Goal: Task Accomplishment & Management: Use online tool/utility

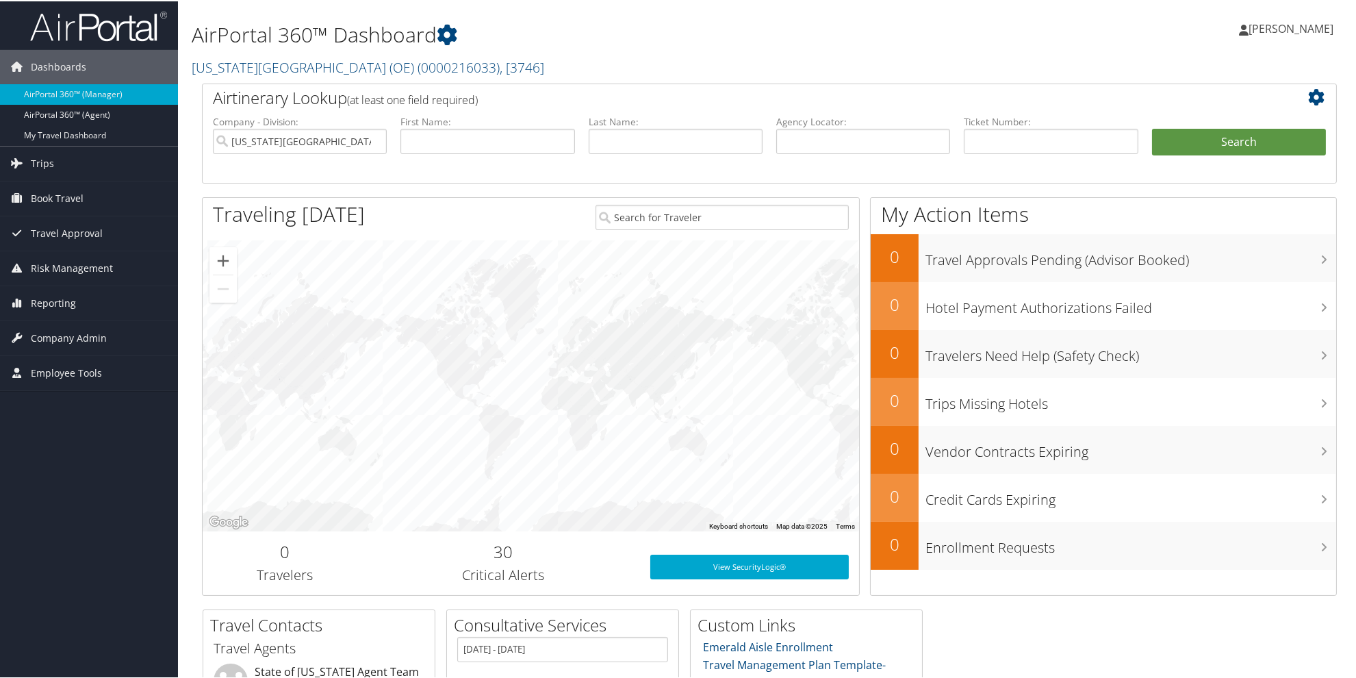
click at [582, 43] on h1 "AirPortal 360™ Dashboard" at bounding box center [577, 33] width 770 height 29
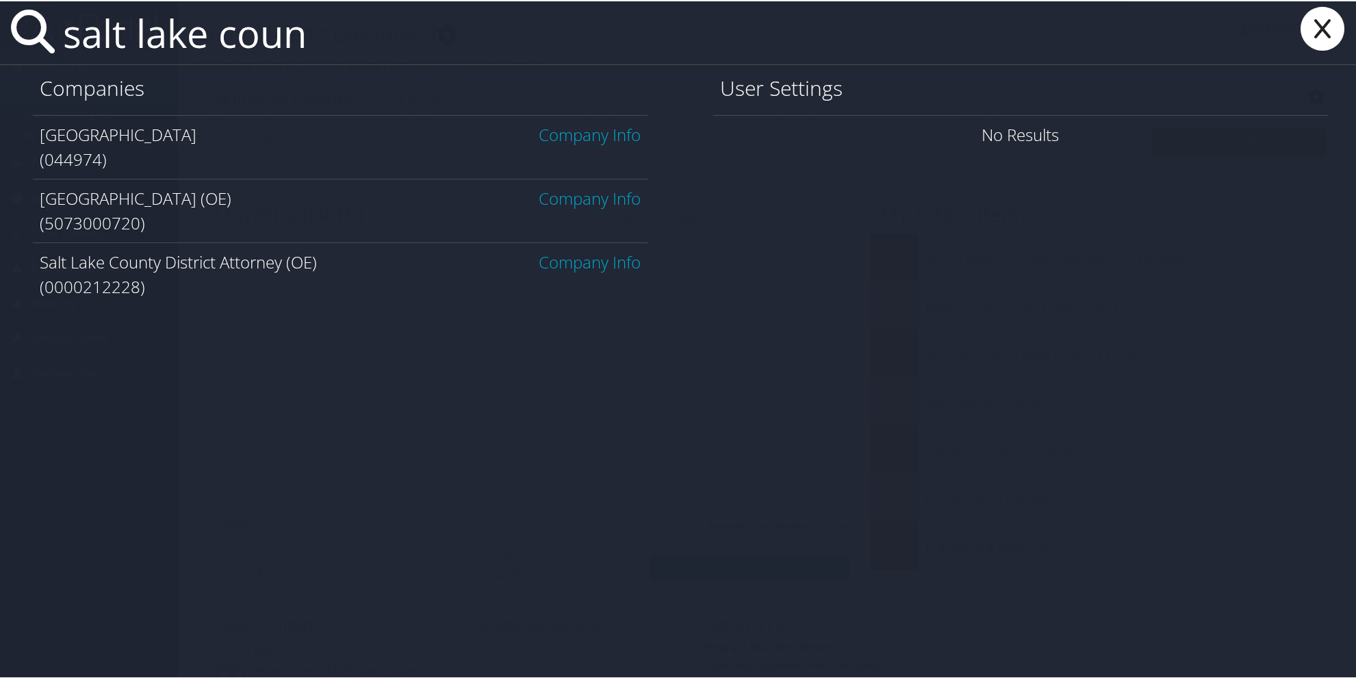
type input "salt lake coun"
click at [585, 138] on link "Company Info" at bounding box center [590, 133] width 102 height 23
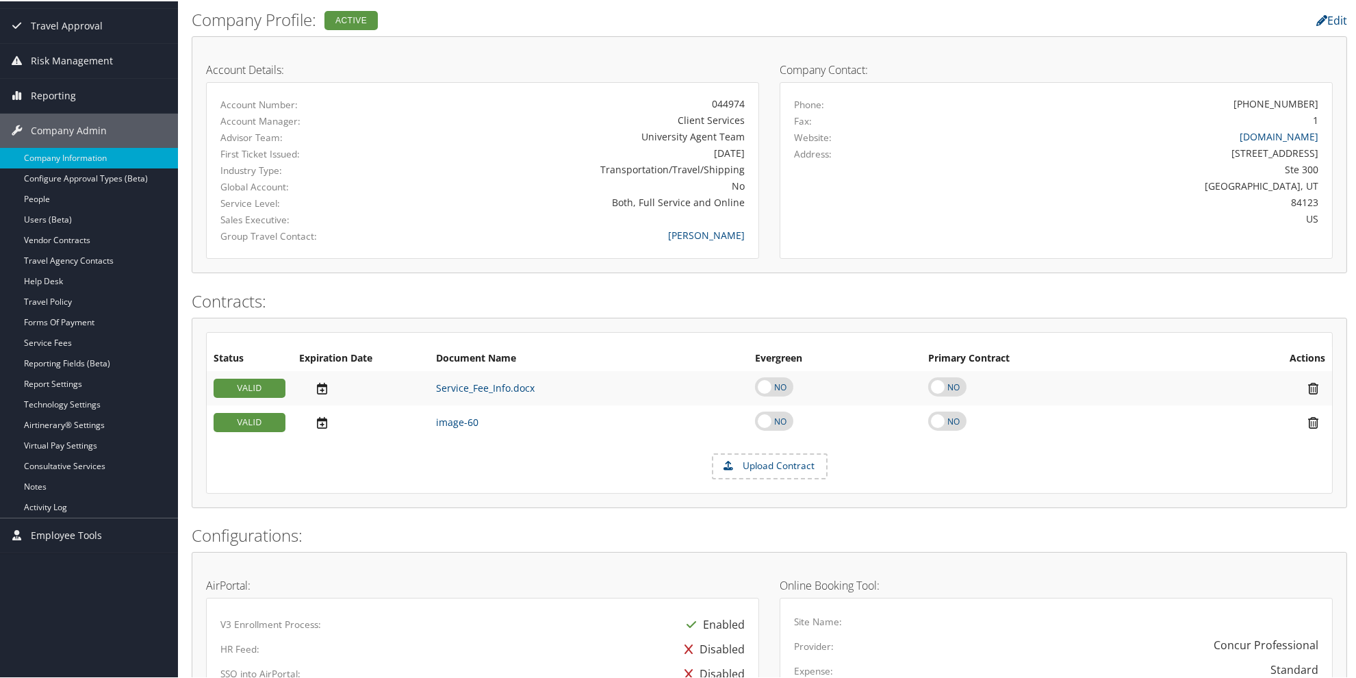
scroll to position [15, 0]
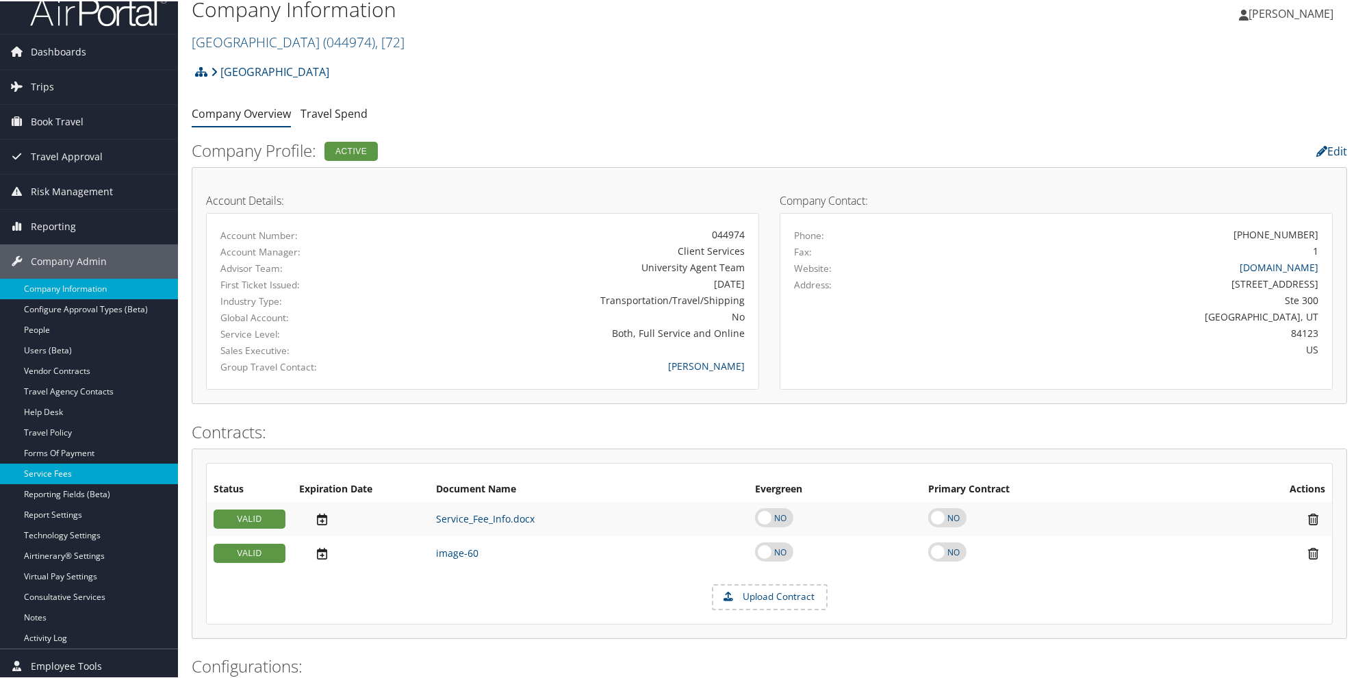
click at [84, 477] on link "Service Fees" at bounding box center [89, 472] width 178 height 21
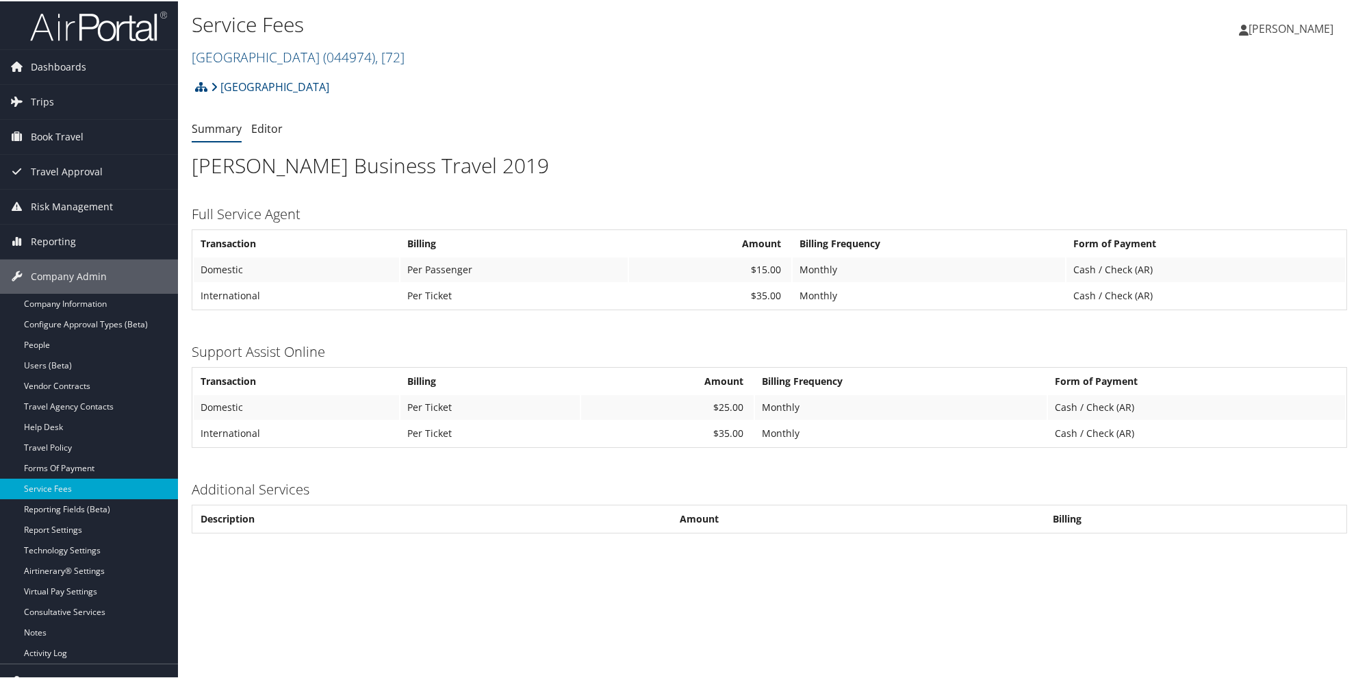
click at [494, 82] on div "salt lake county Account Structure salt lake county (044974) ACTIVE Create Chil…" at bounding box center [769, 90] width 1155 height 37
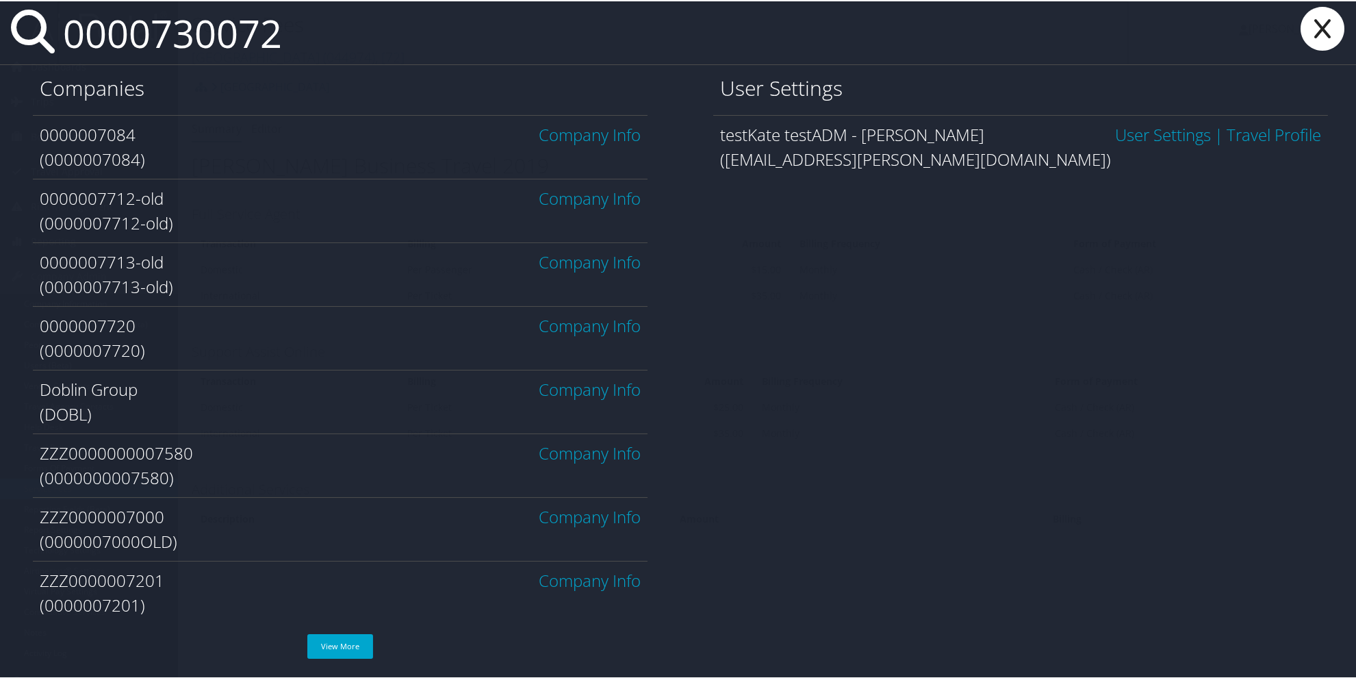
type input "00007300720"
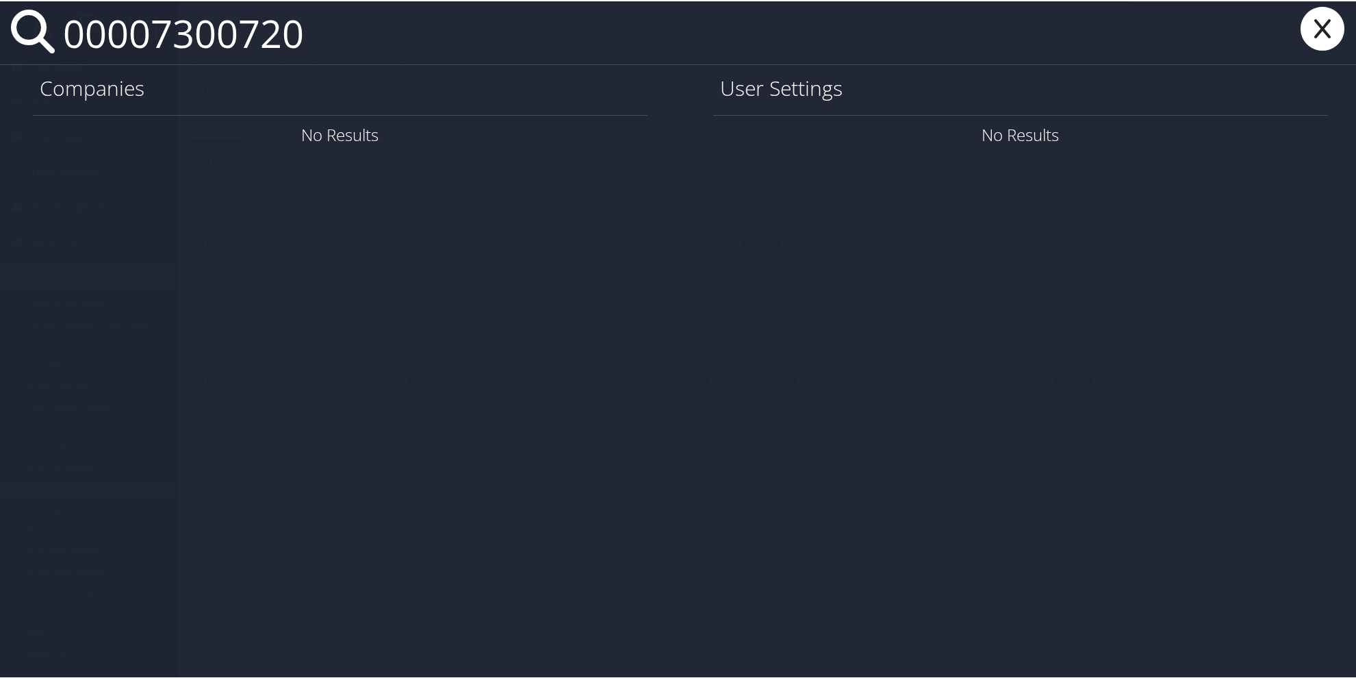
drag, startPoint x: 336, startPoint y: 40, endPoint x: 71, endPoint y: 39, distance: 264.9
click at [71, 39] on input "00007300720" at bounding box center [592, 31] width 1071 height 63
click at [62, 30] on input "507300720" at bounding box center [592, 31] width 1071 height 63
drag, startPoint x: 345, startPoint y: 39, endPoint x: 92, endPoint y: 29, distance: 253.4
click at [92, 29] on input "0000507300720" at bounding box center [592, 31] width 1071 height 63
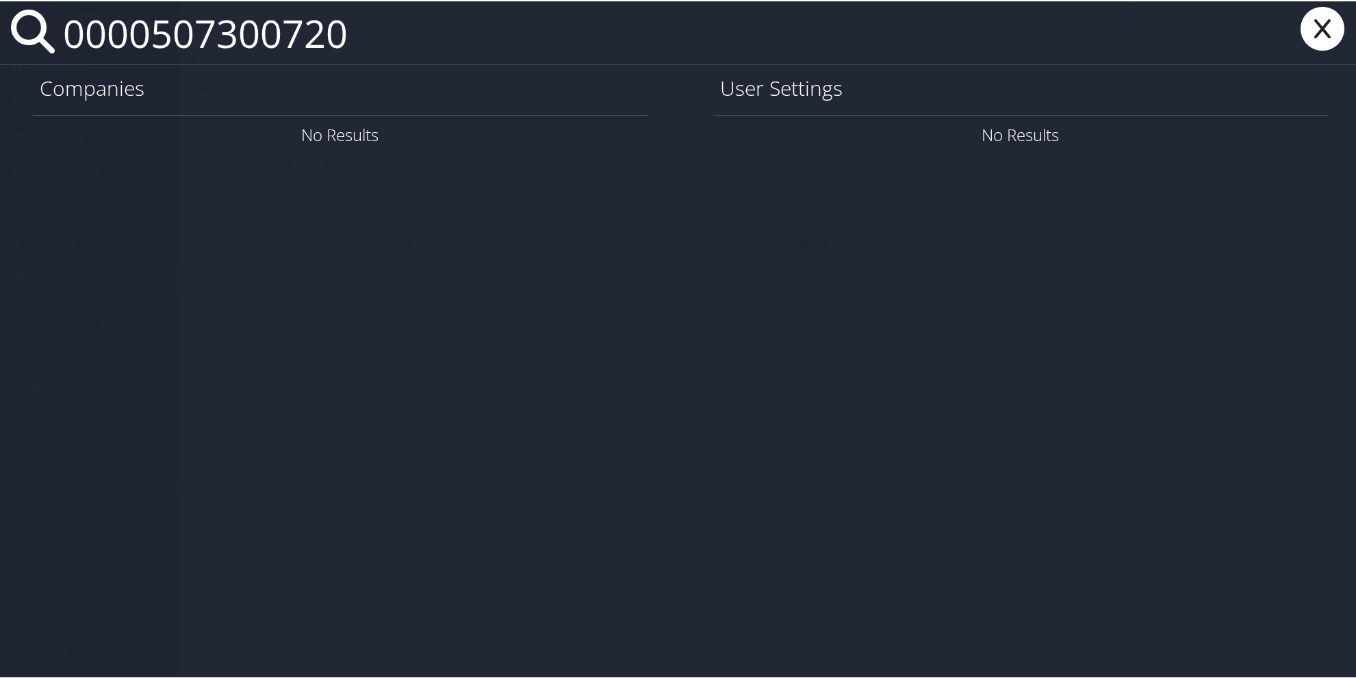
type input "0"
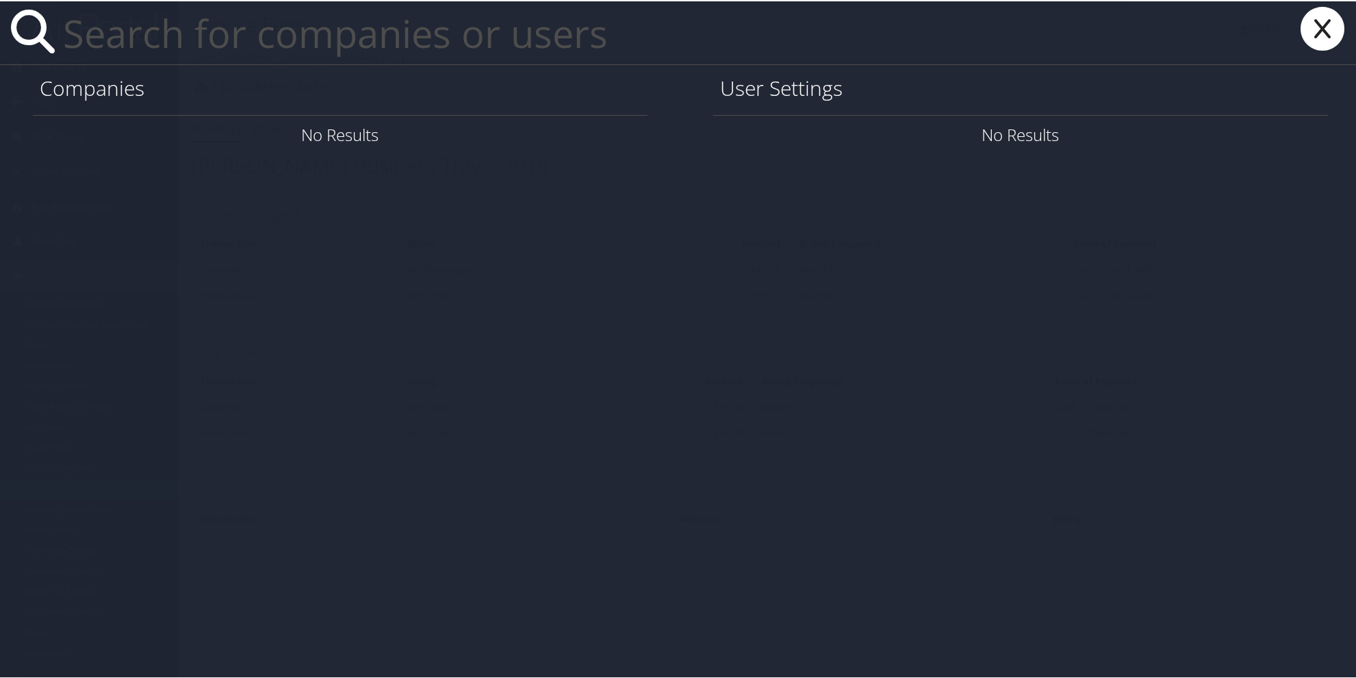
click at [1323, 26] on icon at bounding box center [1322, 27] width 55 height 44
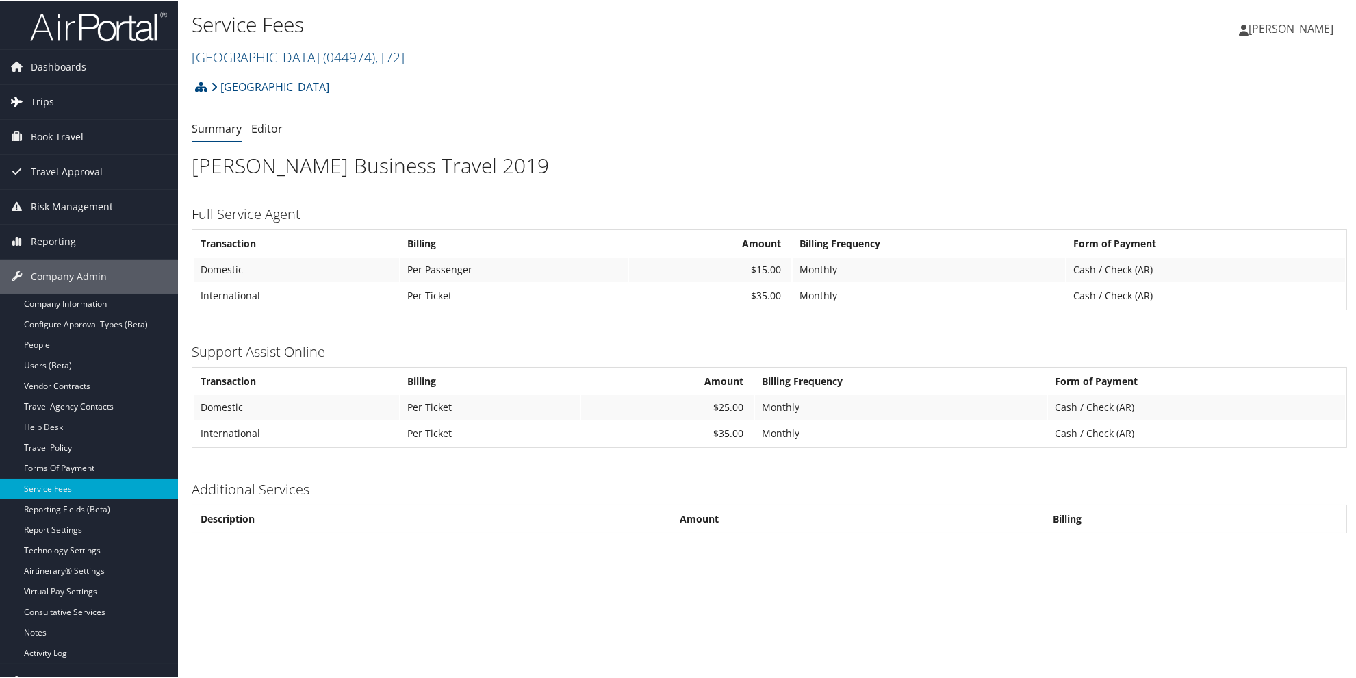
click at [53, 101] on link "Trips" at bounding box center [89, 101] width 178 height 34
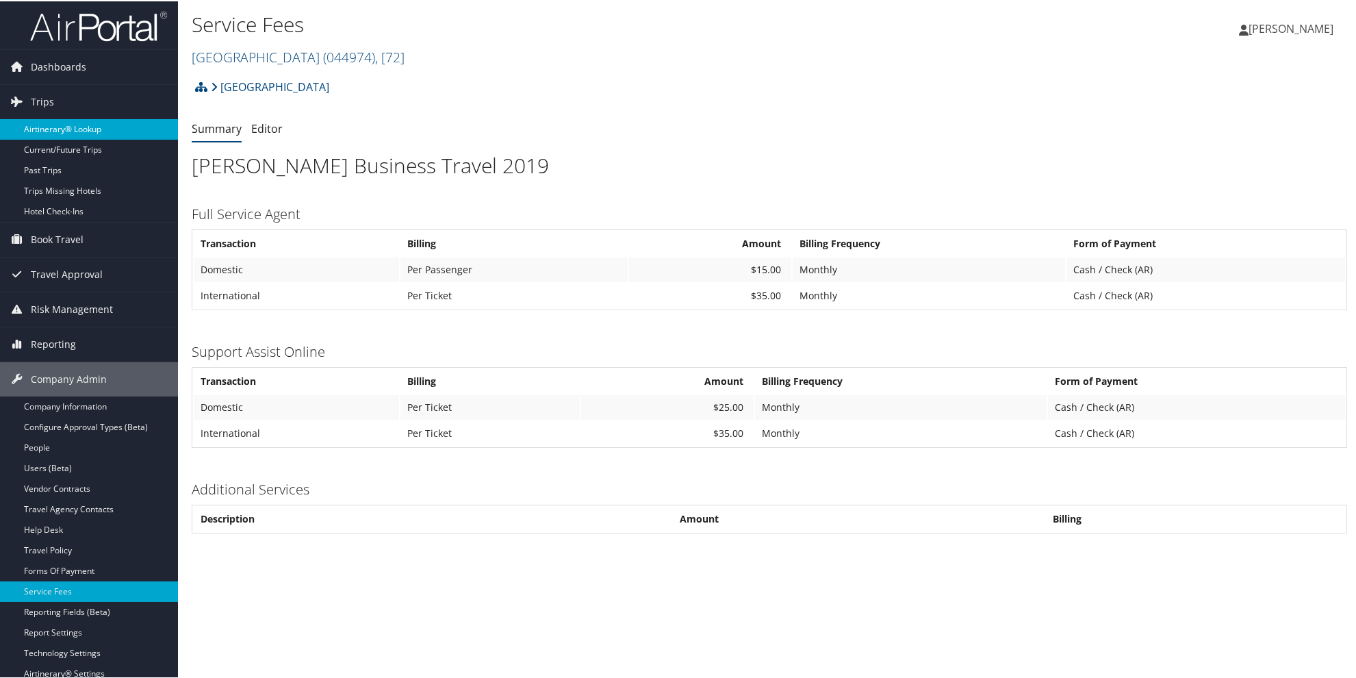
click at [56, 125] on link "Airtinerary® Lookup" at bounding box center [89, 128] width 178 height 21
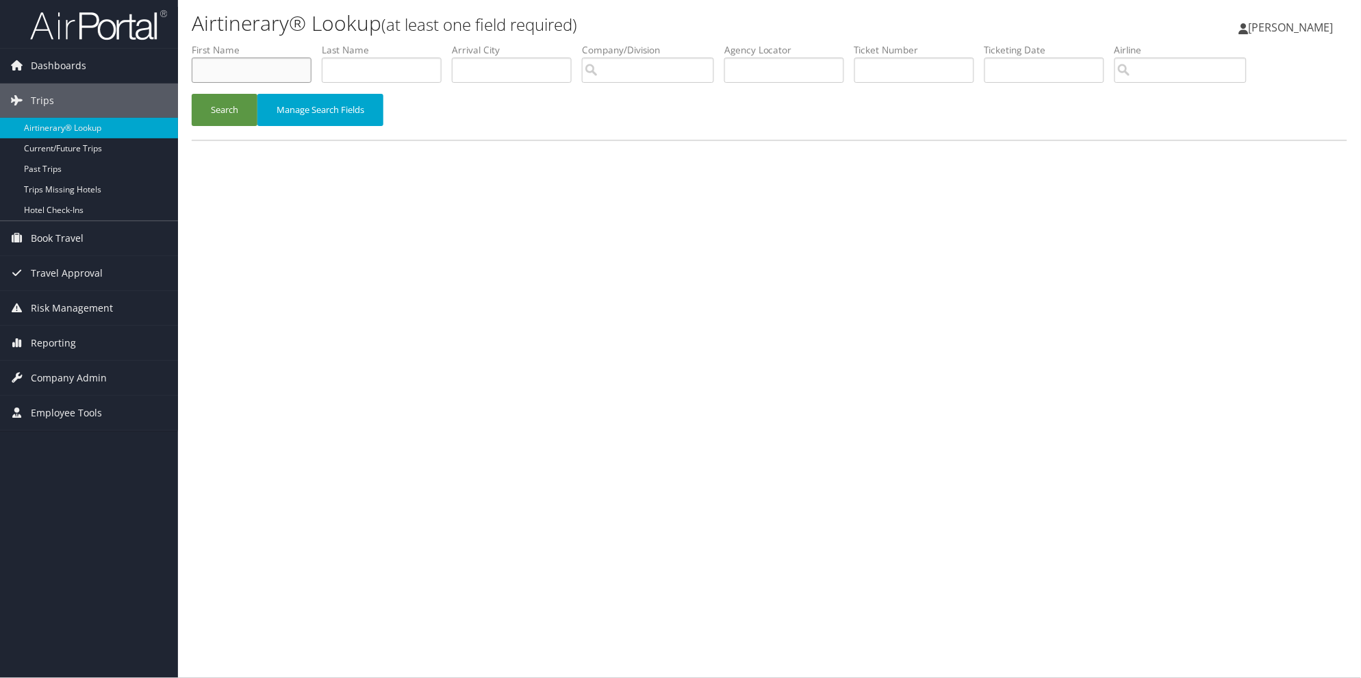
click at [246, 62] on input "text" at bounding box center [252, 69] width 120 height 25
type input "jerusha"
type input "harding"
click at [219, 103] on button "Search" at bounding box center [225, 110] width 66 height 32
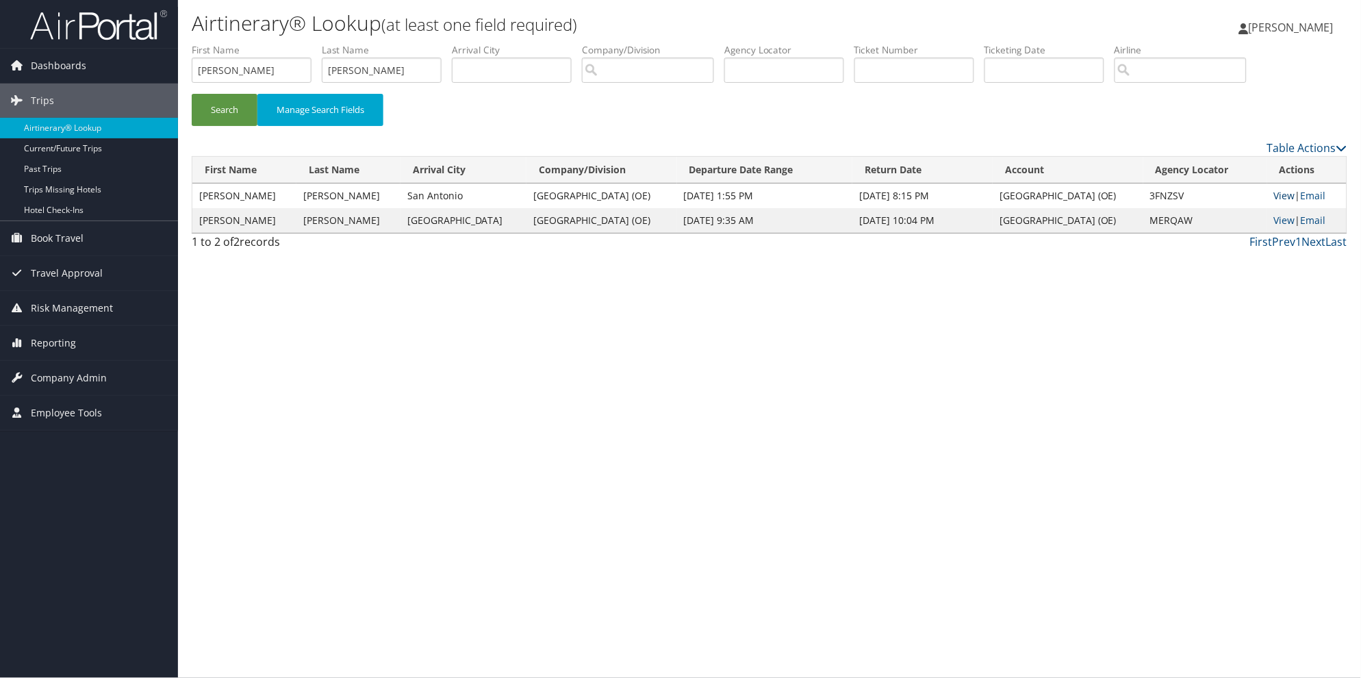
click at [1280, 194] on link "View" at bounding box center [1284, 195] width 21 height 13
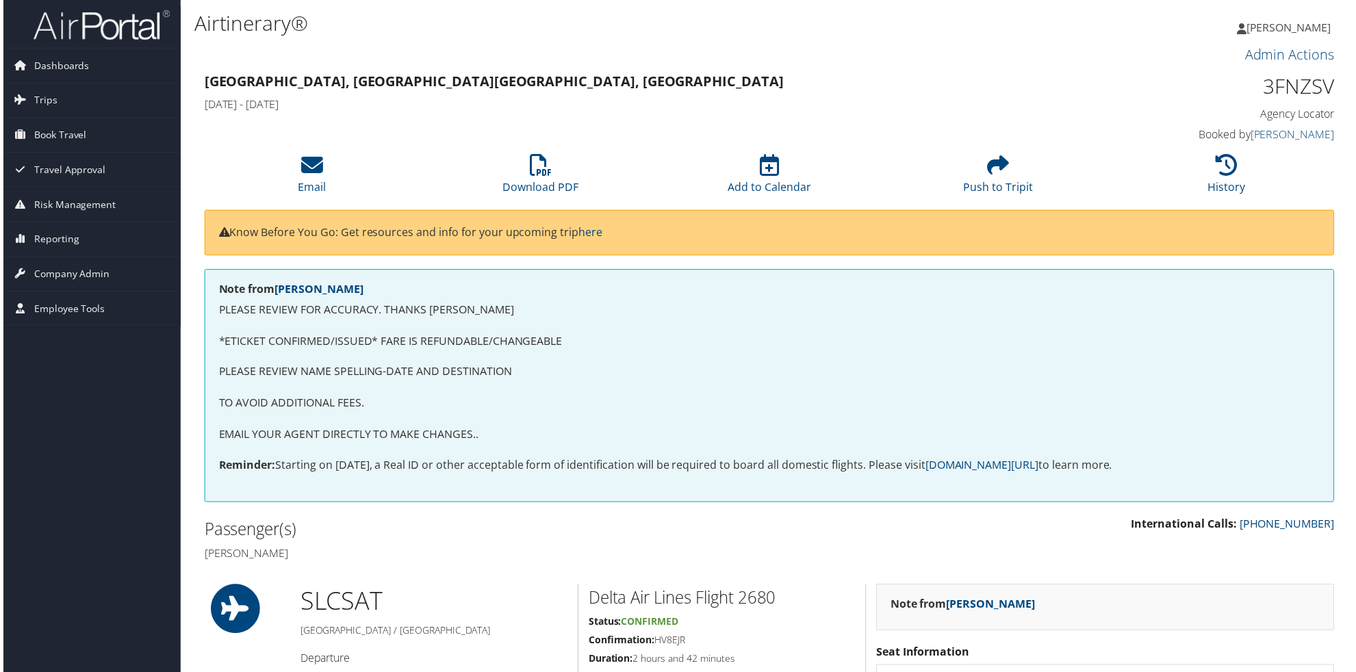
scroll to position [0, 7]
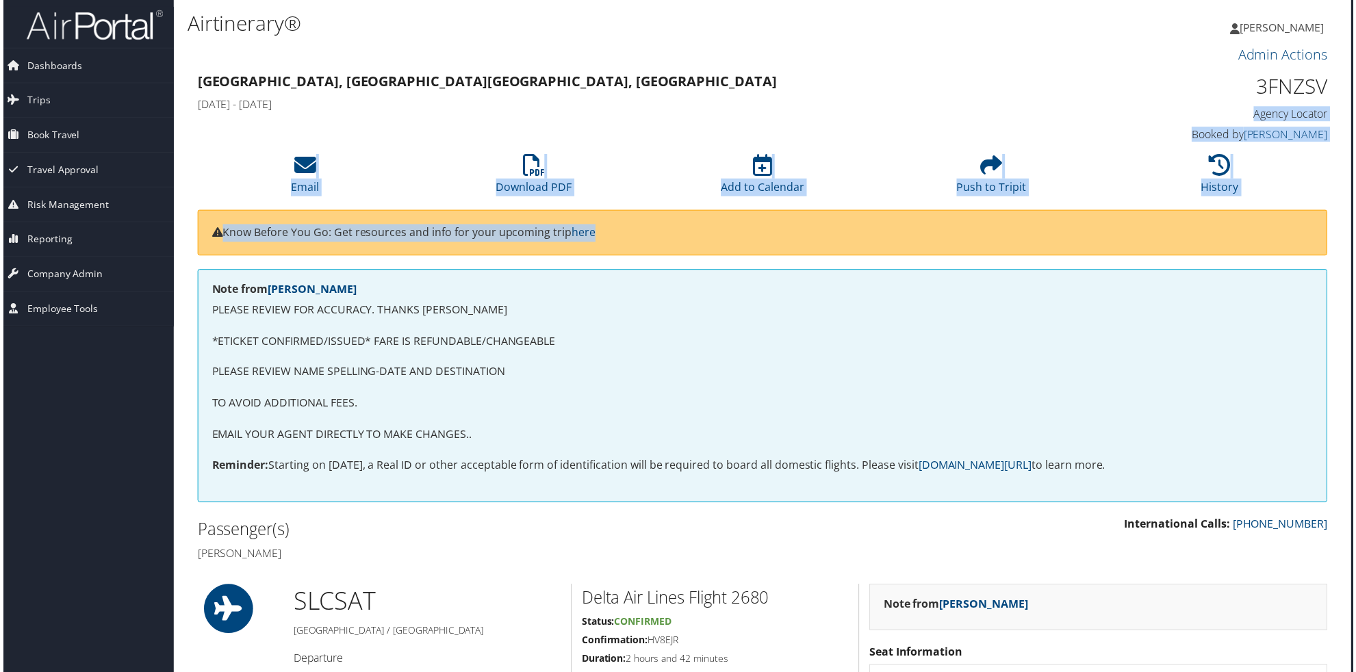
drag, startPoint x: 1353, startPoint y: 97, endPoint x: 1324, endPoint y: 259, distance: 164.7
click at [1318, 151] on li "History" at bounding box center [1222, 175] width 230 height 55
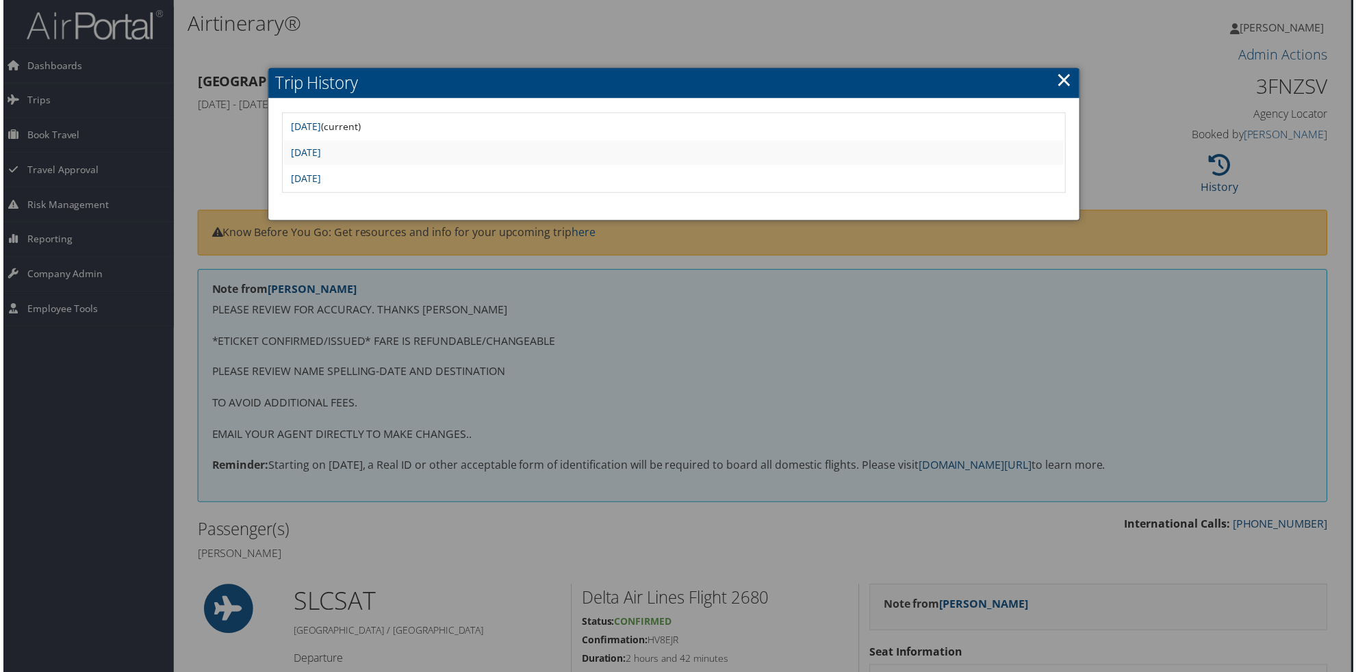
click at [1064, 73] on link "×" at bounding box center [1066, 79] width 16 height 27
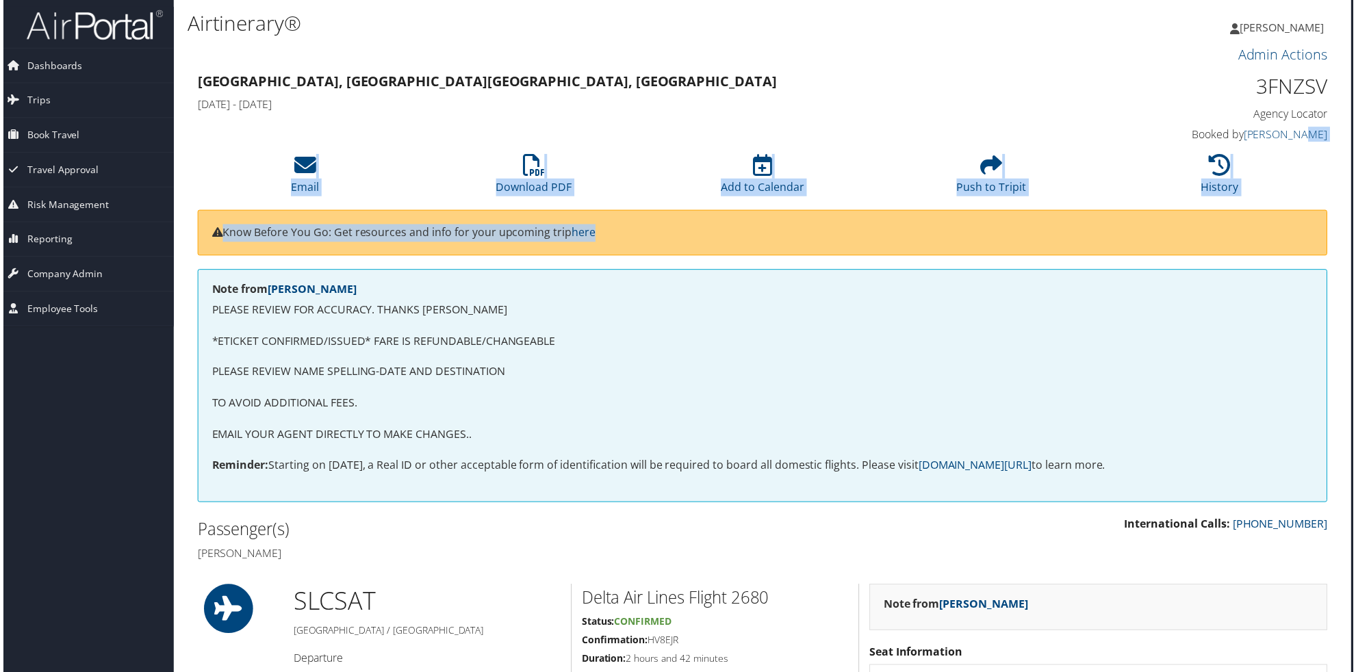
drag, startPoint x: 1354, startPoint y: 135, endPoint x: 1354, endPoint y: 216, distance: 81.5
click at [1354, 216] on html "Menu Dashboards ► AirPortal 360™ (Manager) AirPortal 360™ (Agent) My Travel Das…" at bounding box center [673, 339] width 1361 height 678
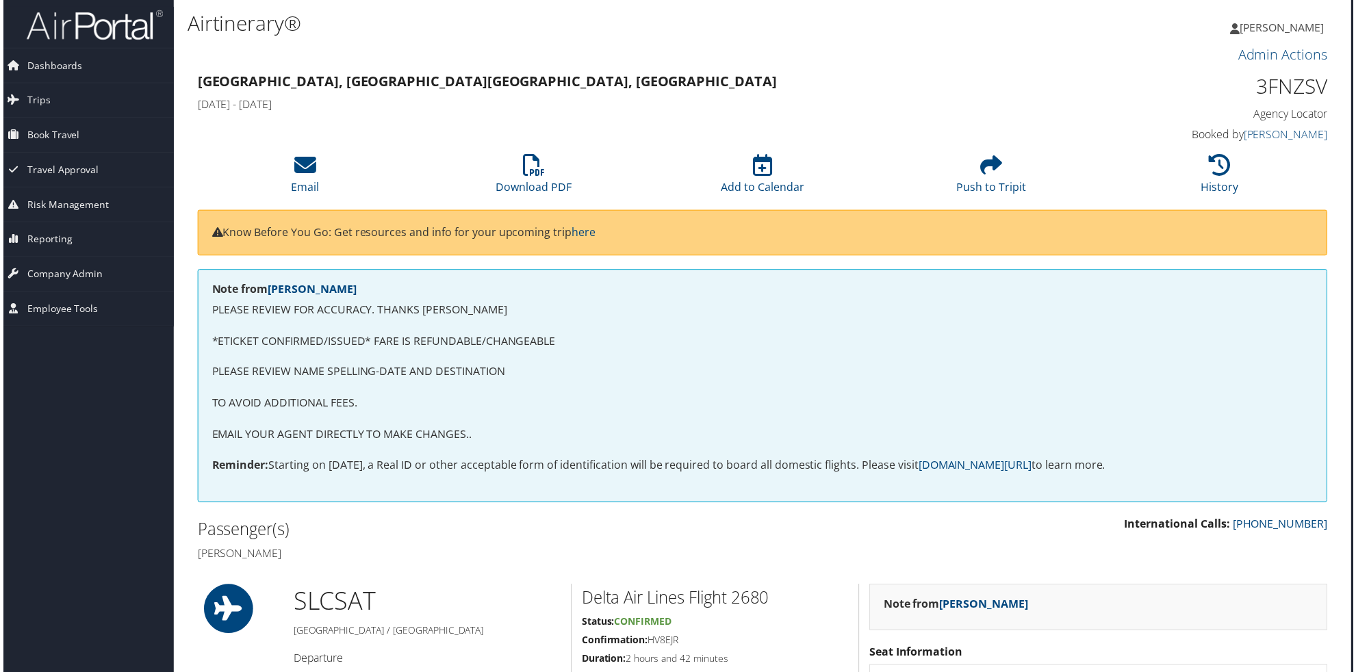
click at [346, 45] on h3 "Admin Actions" at bounding box center [762, 54] width 1135 height 19
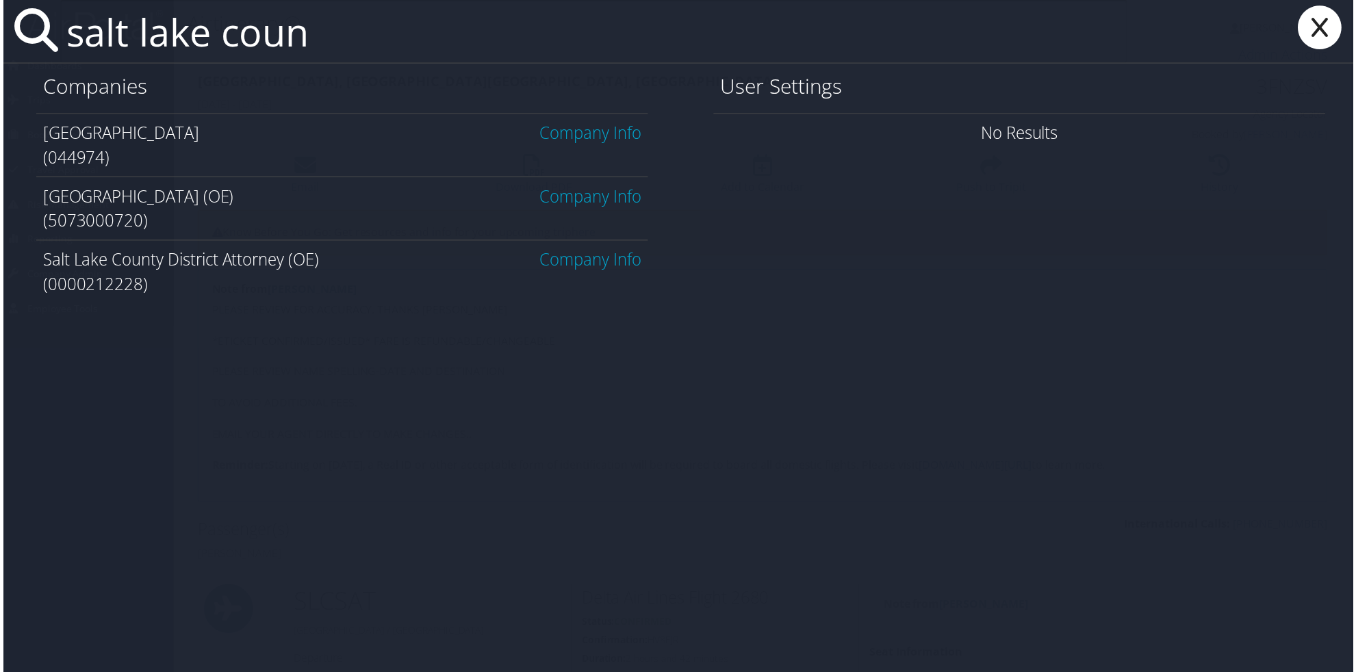
type input "salt lake coun"
click at [559, 201] on link "Company Info" at bounding box center [590, 196] width 102 height 23
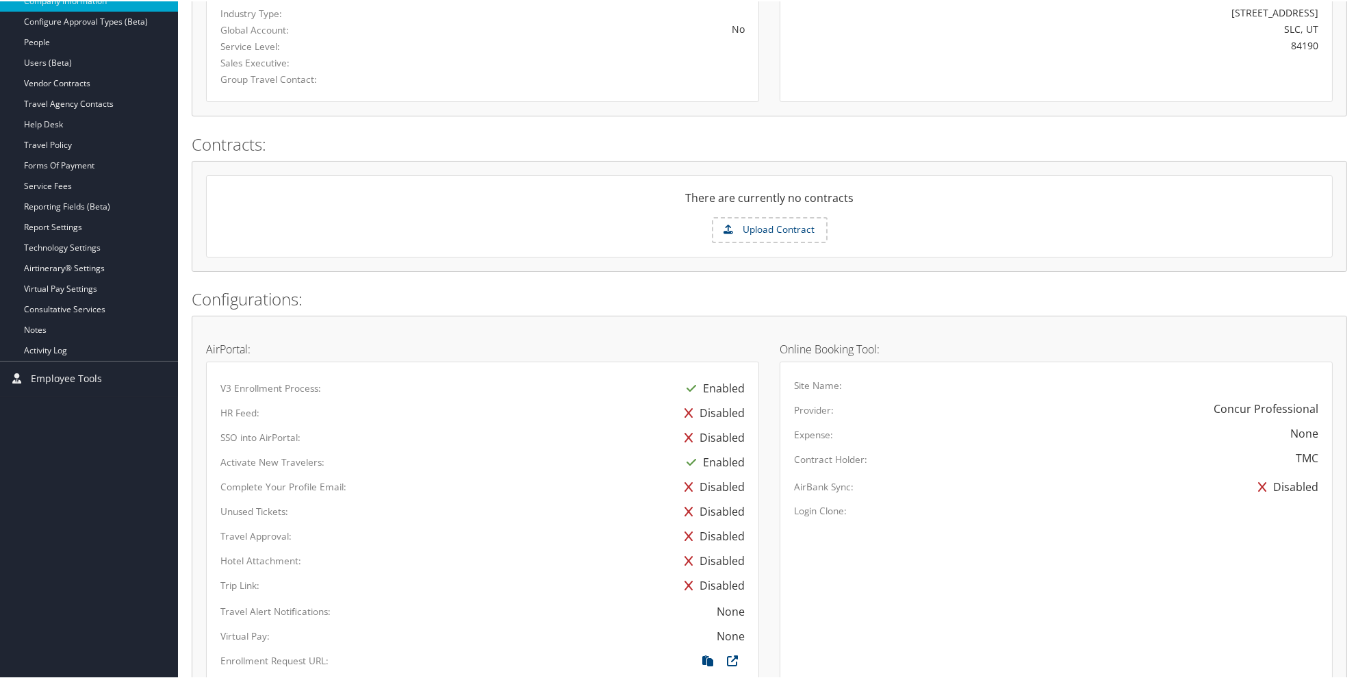
scroll to position [299, 0]
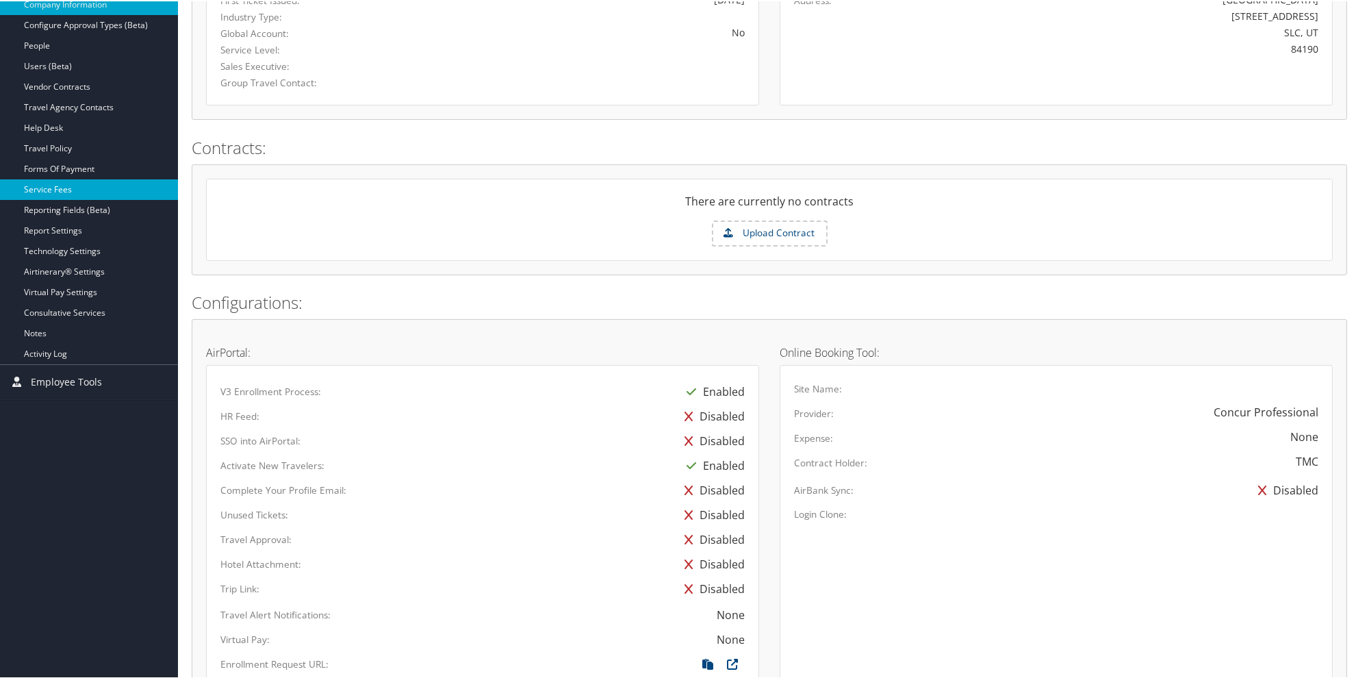
click at [65, 192] on link "Service Fees" at bounding box center [89, 188] width 178 height 21
